Goal: Task Accomplishment & Management: Complete application form

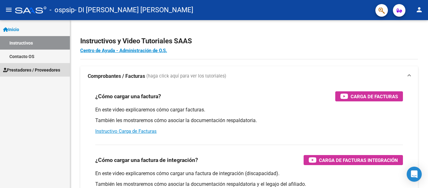
click at [21, 69] on span "Prestadores / Proveedores" at bounding box center [31, 69] width 57 height 7
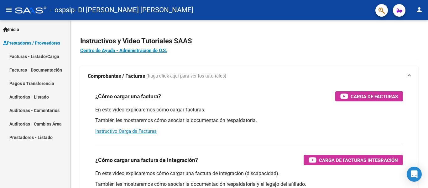
click at [40, 59] on link "Facturas - Listado/Carga" at bounding box center [35, 56] width 70 height 13
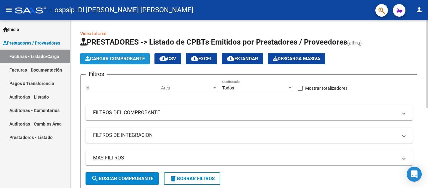
click at [118, 57] on span "Cargar Comprobante" at bounding box center [115, 59] width 60 height 6
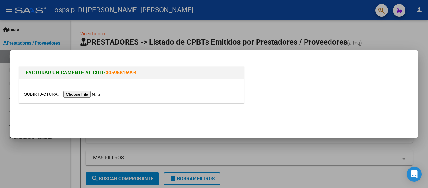
click at [78, 92] on input "file" at bounding box center [63, 94] width 79 height 7
click at [81, 93] on input "file" at bounding box center [63, 94] width 79 height 7
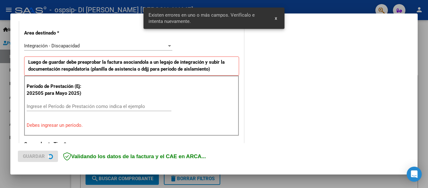
scroll to position [145, 0]
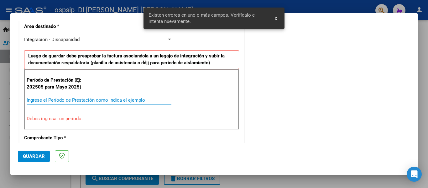
click at [39, 101] on input "Ingrese el Período de Prestación como indica el ejemplo" at bounding box center [99, 100] width 145 height 6
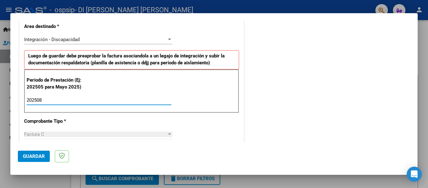
type input "202508"
click at [35, 155] on span "Guardar" at bounding box center [34, 156] width 22 height 6
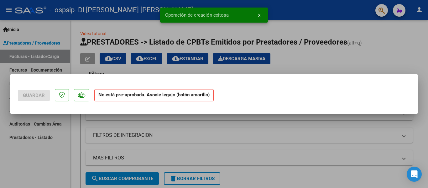
scroll to position [0, 0]
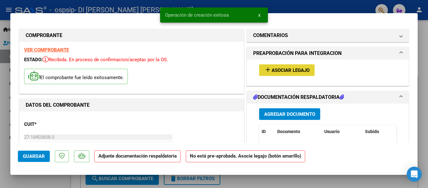
click at [288, 68] on span "Asociar Legajo" at bounding box center [291, 70] width 38 height 6
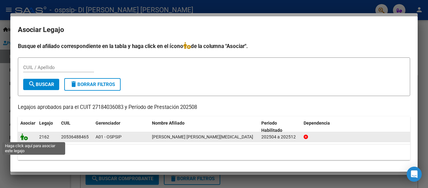
click at [25, 133] on icon at bounding box center [24, 136] width 8 height 7
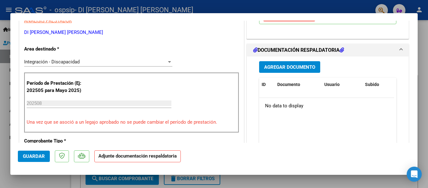
scroll to position [132, 0]
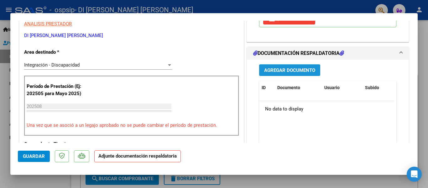
click at [296, 67] on span "Agregar Documento" at bounding box center [289, 70] width 51 height 6
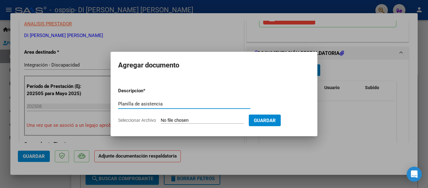
type input "Planilla de asistencia"
click at [221, 120] on input "Seleccionar Archivo" at bounding box center [202, 121] width 83 height 6
type input "C:\fakepath\ASIST-[GEOGRAPHIC_DATA]-AGOSTOpdf.pdf"
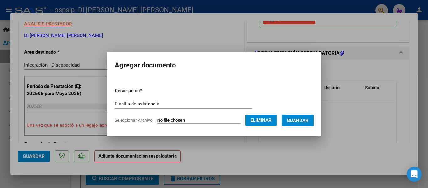
click at [307, 120] on span "Guardar" at bounding box center [298, 121] width 22 height 6
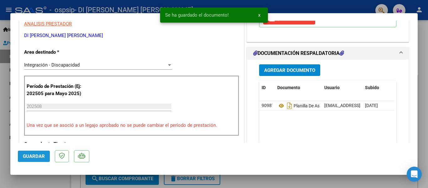
click at [32, 154] on span "Guardar" at bounding box center [34, 156] width 22 height 6
click at [261, 13] on button "x" at bounding box center [259, 14] width 12 height 11
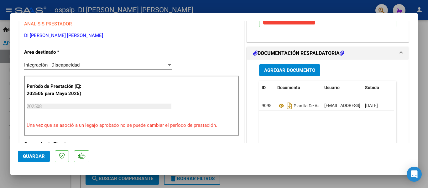
click at [426, 33] on div at bounding box center [214, 94] width 428 height 188
type input "$ 0,00"
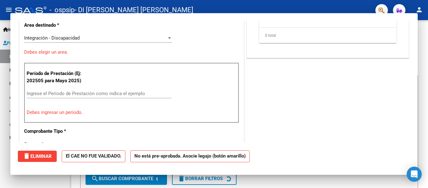
scroll to position [105, 0]
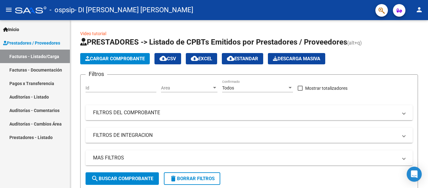
click at [20, 66] on link "Facturas - Documentación" at bounding box center [35, 69] width 70 height 13
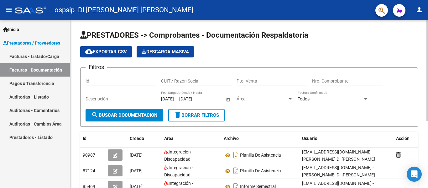
click at [427, 24] on div at bounding box center [427, 70] width 2 height 101
